Goal: Task Accomplishment & Management: Manage account settings

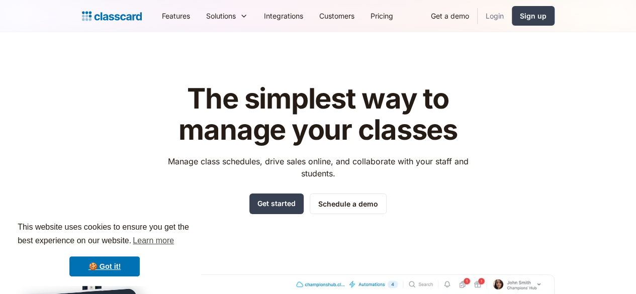
click at [512, 21] on link "Login" at bounding box center [495, 16] width 34 height 23
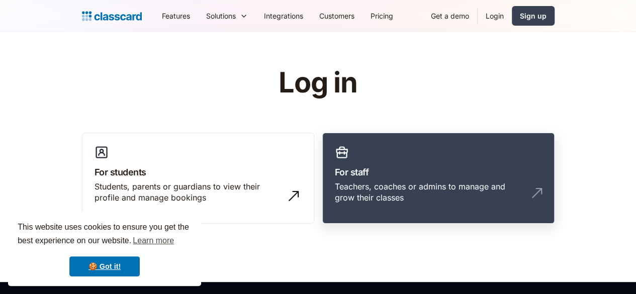
click at [466, 203] on link "For staff Teachers, coaches or admins to manage and grow their classes" at bounding box center [438, 178] width 232 height 91
